Goal: Find specific page/section: Find specific page/section

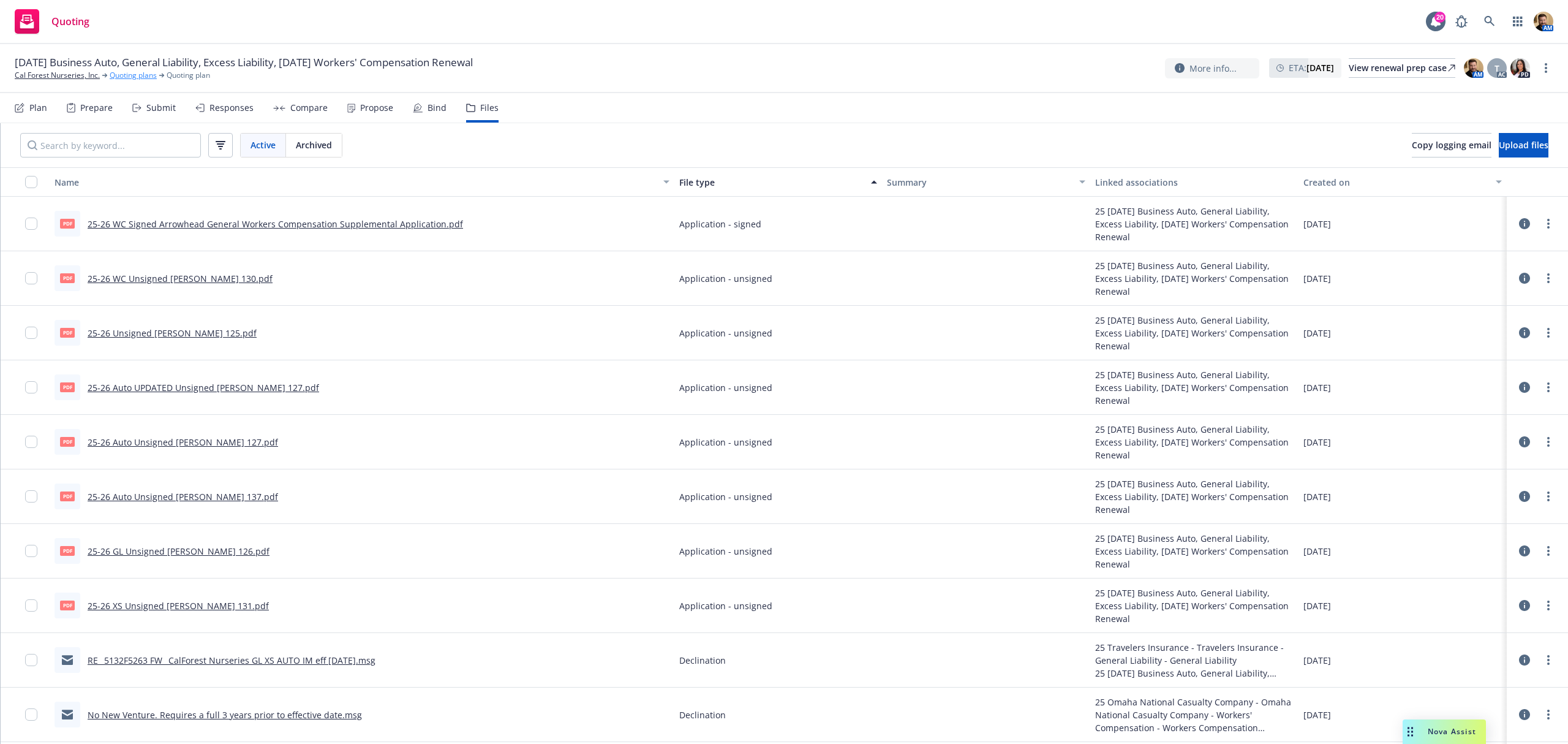
click at [133, 76] on link "Quoting plans" at bounding box center [133, 75] width 47 height 11
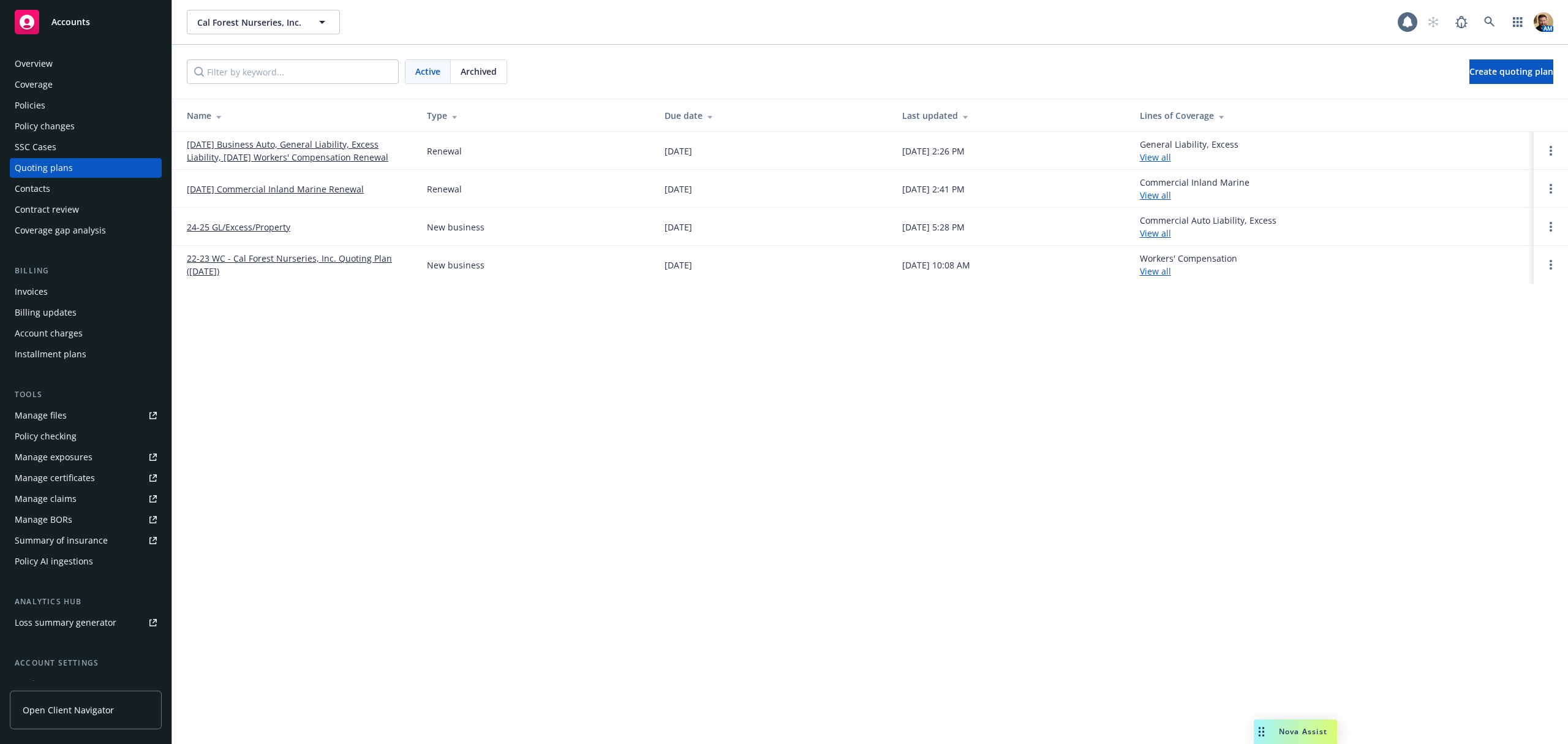
click at [37, 104] on div "Policies" at bounding box center [30, 105] width 31 height 20
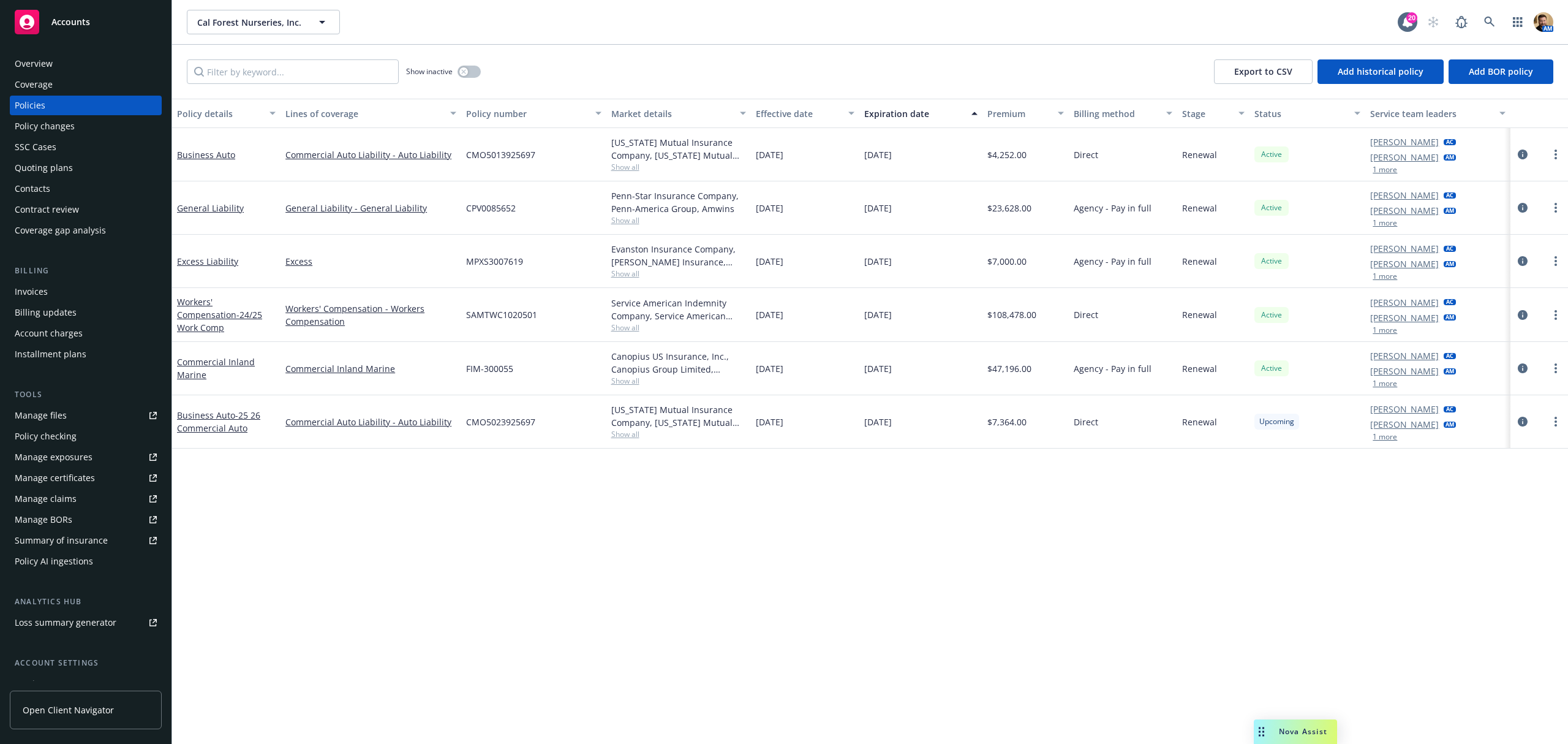
click at [95, 168] on div "Quoting plans" at bounding box center [85, 168] width 142 height 20
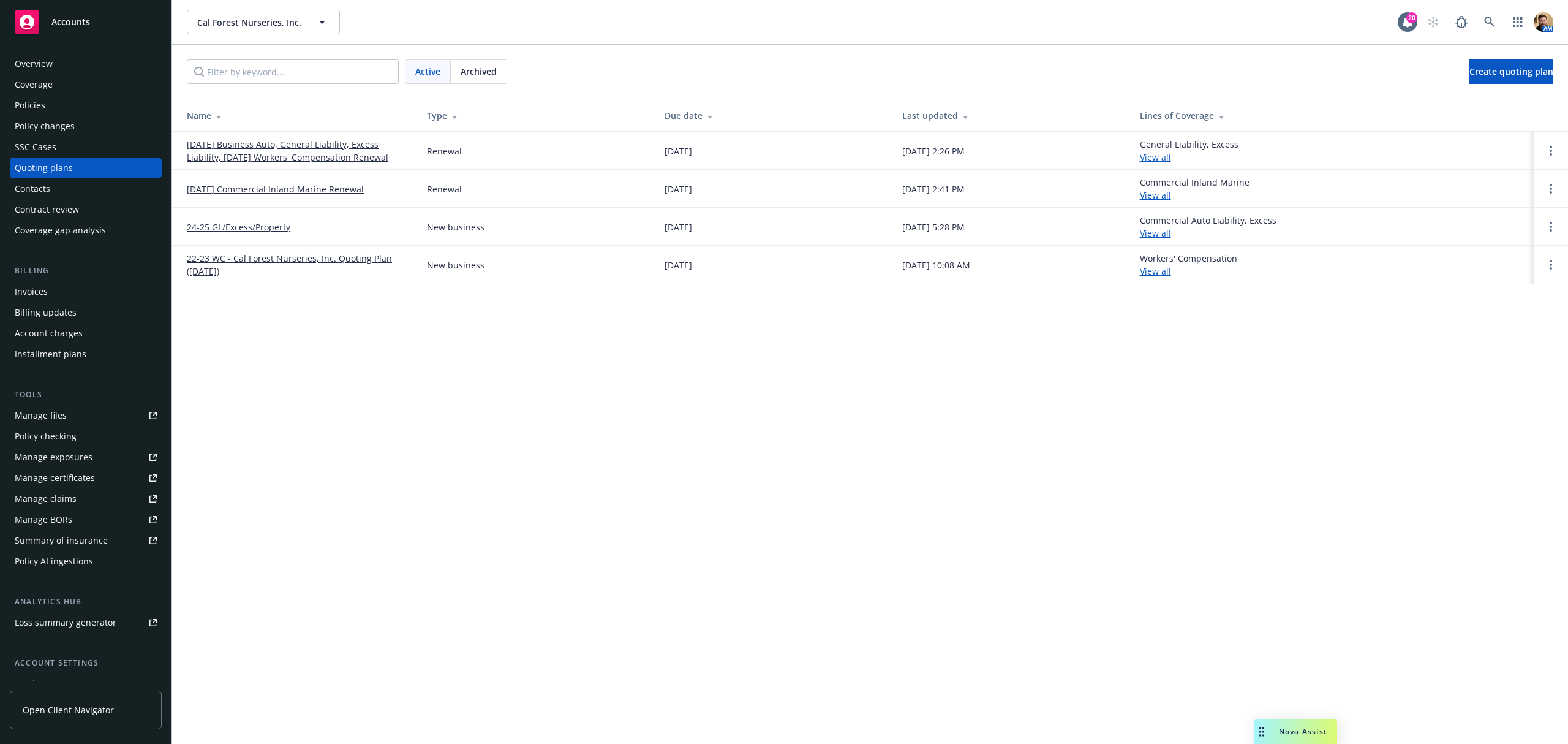
click at [289, 157] on link "[DATE] Business Auto, General Liability, Excess Liability, [DATE] Workers' Comp…" at bounding box center [297, 150] width 221 height 26
